Goal: Find contact information: Find contact information

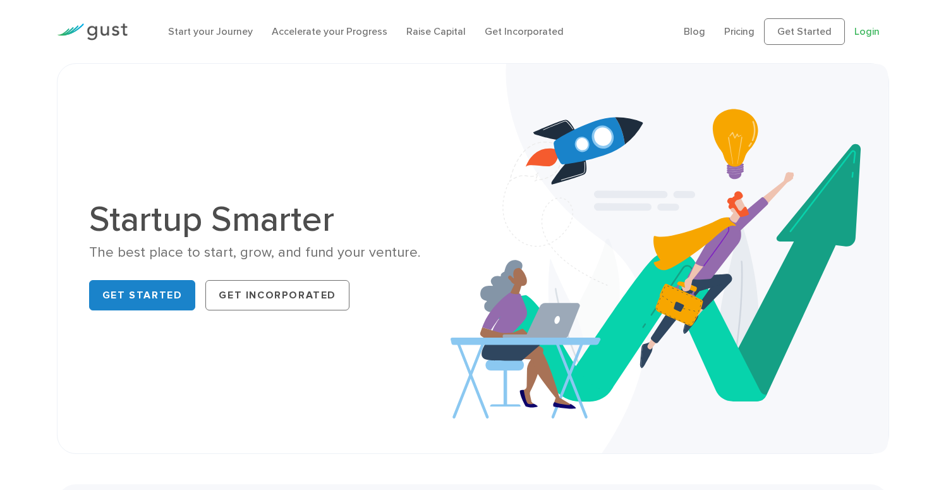
click at [869, 37] on link "Login" at bounding box center [866, 31] width 25 height 12
click at [871, 37] on link "Login" at bounding box center [866, 31] width 25 height 12
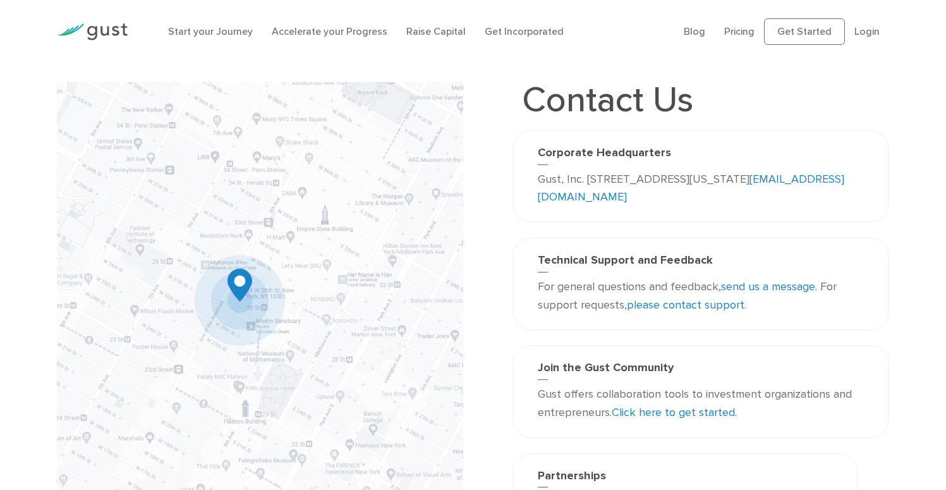
click at [744, 311] on link "please contact support" at bounding box center [686, 304] width 118 height 13
